Goal: Task Accomplishment & Management: Manage account settings

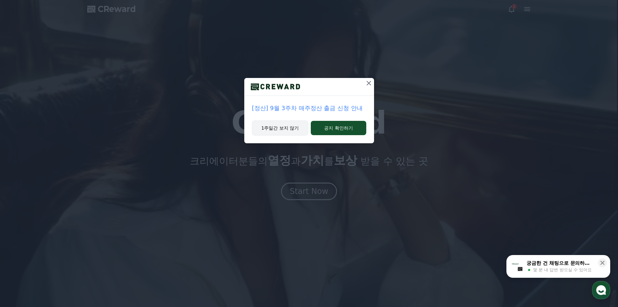
click at [291, 131] on button "1주일간 보지 않기" at bounding box center [280, 127] width 56 height 15
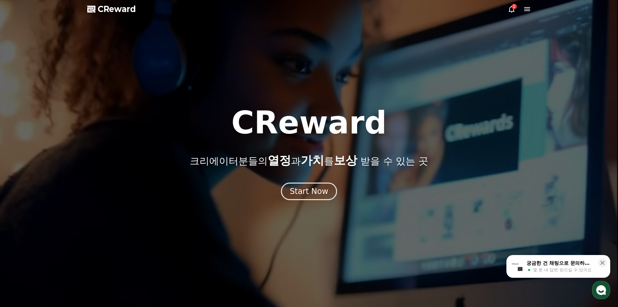
click at [512, 12] on icon at bounding box center [512, 9] width 6 height 7
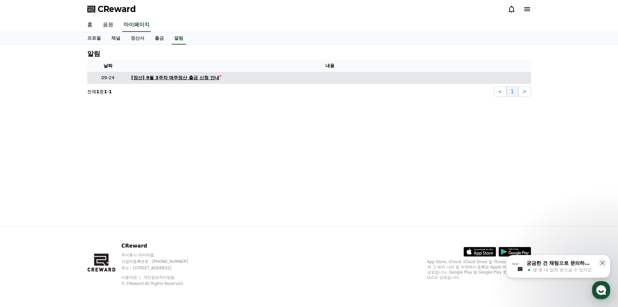
click at [155, 78] on div "[정산] 9월 3주차 매주정산 출금 신청 안내" at bounding box center [175, 77] width 88 height 7
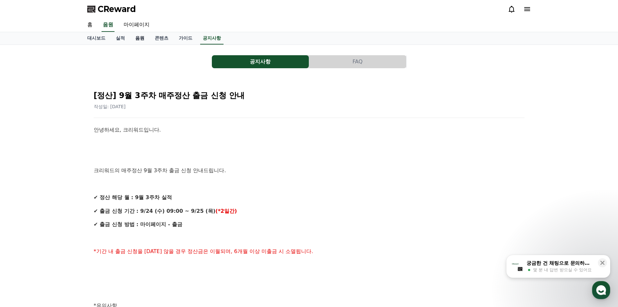
click at [138, 39] on link "음원" at bounding box center [139, 38] width 19 height 12
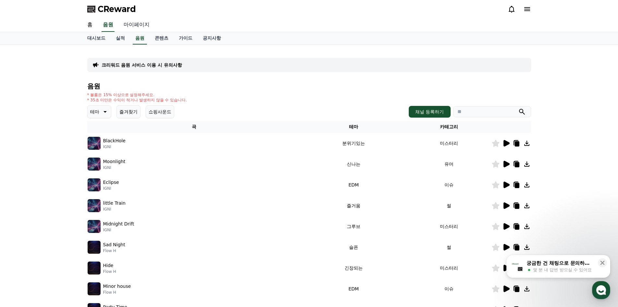
click at [135, 24] on link "마이페이지" at bounding box center [136, 25] width 36 height 14
select select "**********"
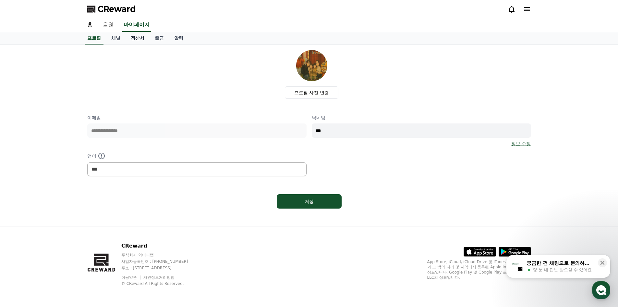
click at [145, 39] on link "정산서" at bounding box center [138, 38] width 24 height 12
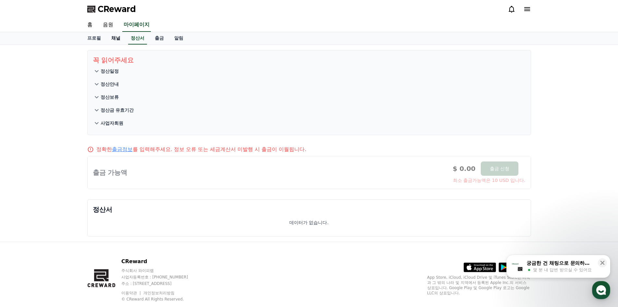
click at [120, 40] on link "채널" at bounding box center [115, 38] width 19 height 12
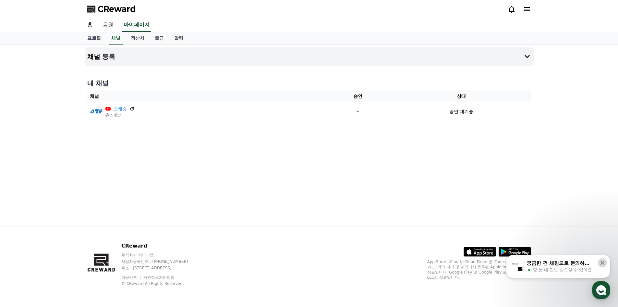
click at [599, 261] on button at bounding box center [602, 262] width 9 height 9
click at [508, 188] on div "채널 등록 내 채널 채널 승인 상태 스케숏 @스케숏 - 승인 대기중" at bounding box center [309, 135] width 454 height 181
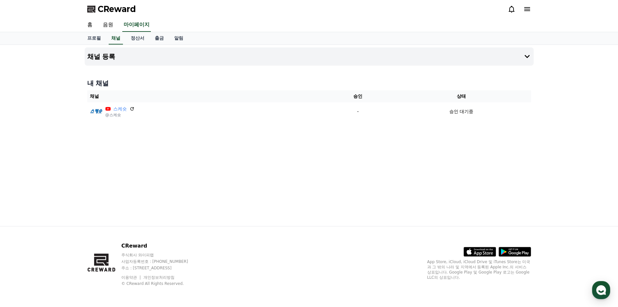
click at [370, 151] on div "채널 등록 내 채널 채널 승인 상태 스케숏 @스케숏 - 승인 대기중" at bounding box center [309, 135] width 454 height 181
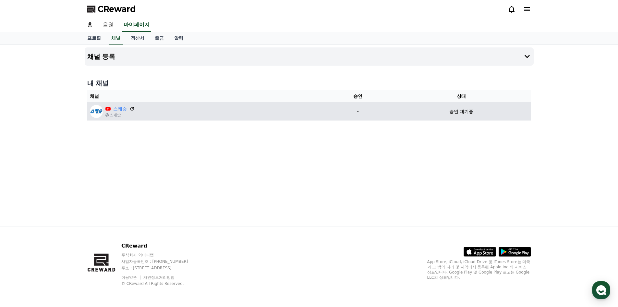
click at [161, 116] on div "스케숏 @스케숏" at bounding box center [206, 111] width 232 height 13
click at [132, 109] on icon at bounding box center [132, 109] width 6 height 6
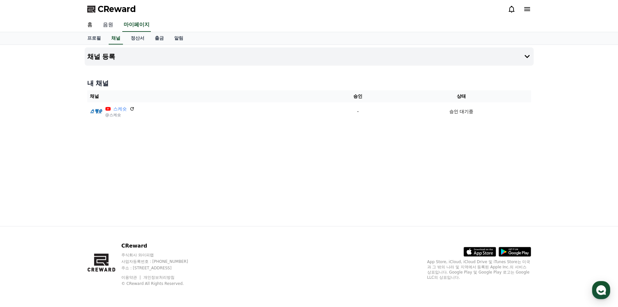
click at [105, 25] on link "음원" at bounding box center [108, 25] width 21 height 14
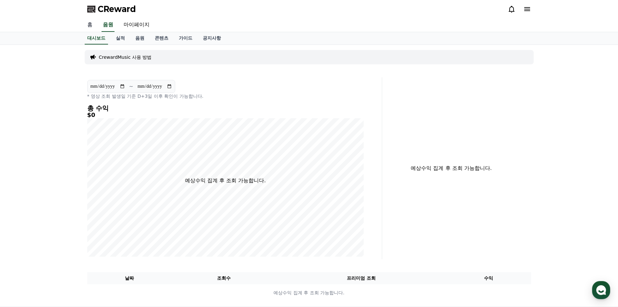
click at [90, 26] on link "홈" at bounding box center [90, 25] width 16 height 14
click at [138, 41] on link "음원" at bounding box center [139, 38] width 19 height 12
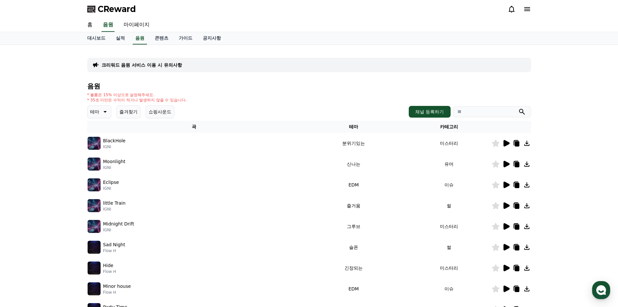
click at [96, 114] on p "테마" at bounding box center [94, 111] width 9 height 9
click at [96, 113] on p "테마" at bounding box center [94, 111] width 9 height 9
click at [235, 96] on div "* 볼륨은 15% 이상으로 설정해주세요. * 35초 미만은 수익이 적거나 발생하지 않을 수 있습니다." at bounding box center [309, 97] width 444 height 10
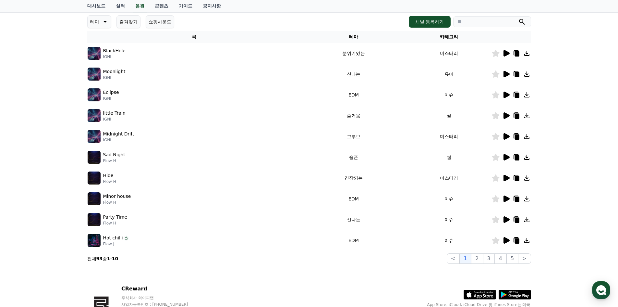
scroll to position [133, 0]
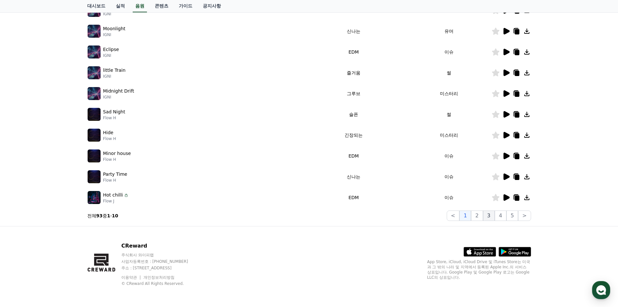
click at [490, 213] on button "3" at bounding box center [489, 215] width 12 height 10
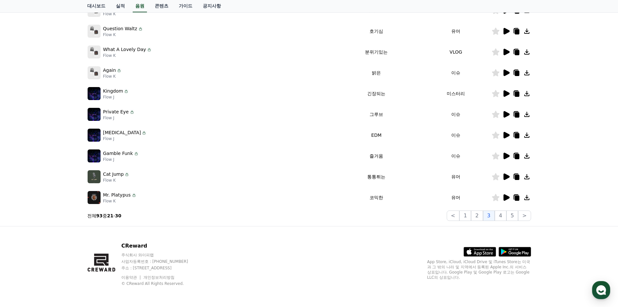
click at [114, 93] on p "Kingdom" at bounding box center [113, 91] width 20 height 7
click at [95, 91] on img at bounding box center [94, 93] width 13 height 13
click at [108, 91] on p "Kingdom" at bounding box center [113, 91] width 20 height 7
click at [509, 219] on button "5" at bounding box center [513, 215] width 12 height 10
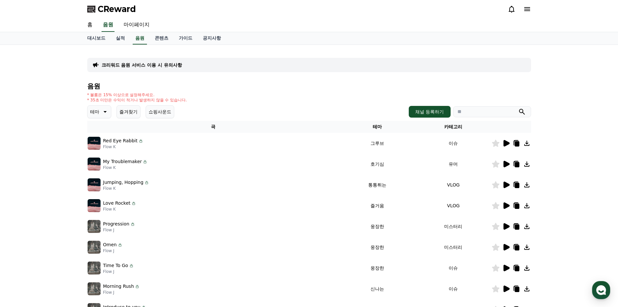
click at [441, 6] on div "CReward" at bounding box center [309, 9] width 454 height 18
